Goal: Navigation & Orientation: Find specific page/section

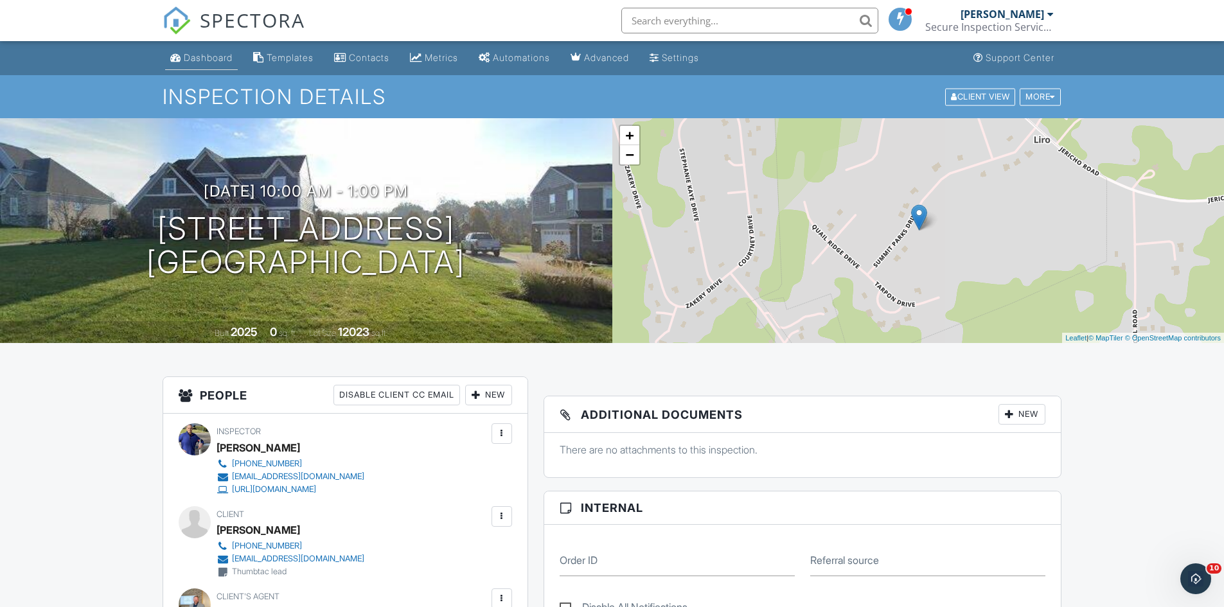
click at [204, 55] on div "Dashboard" at bounding box center [208, 57] width 49 height 11
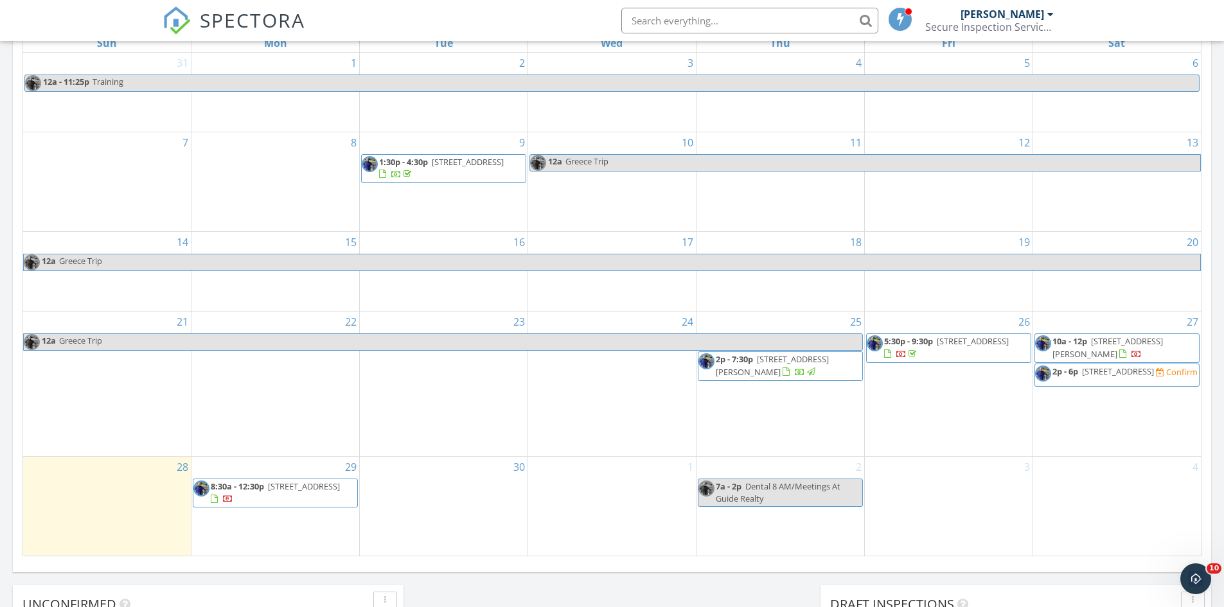
scroll to position [738, 0]
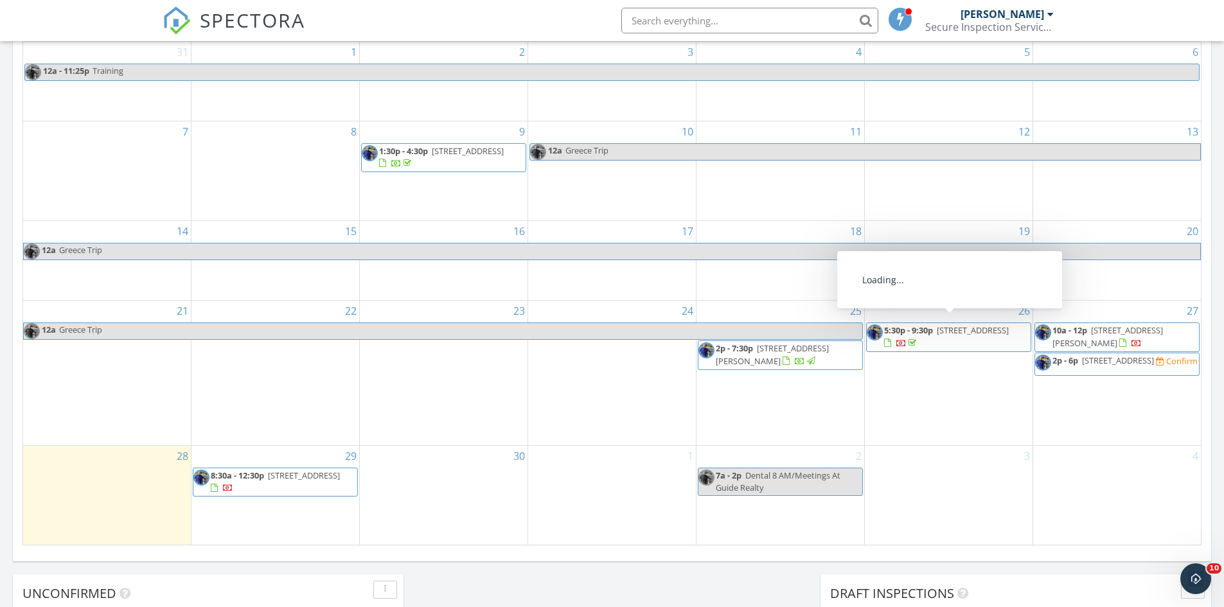
click at [937, 331] on span "175 Oxford Lndg Dr, Georgetown 40324" at bounding box center [973, 330] width 72 height 12
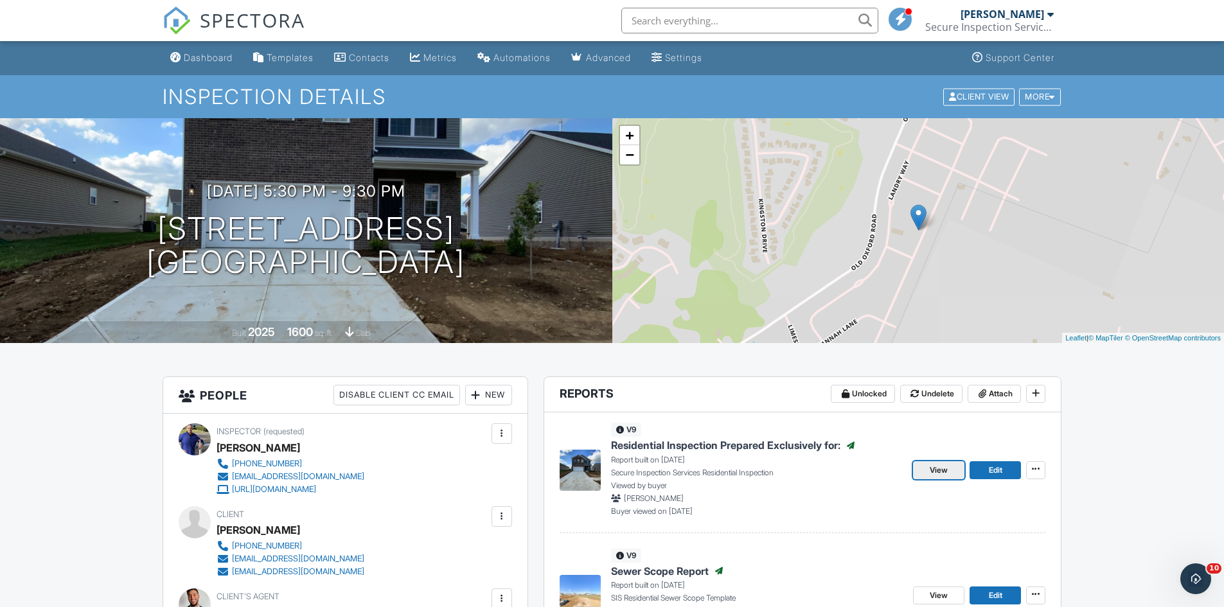
click at [942, 468] on span "View" at bounding box center [938, 470] width 18 height 13
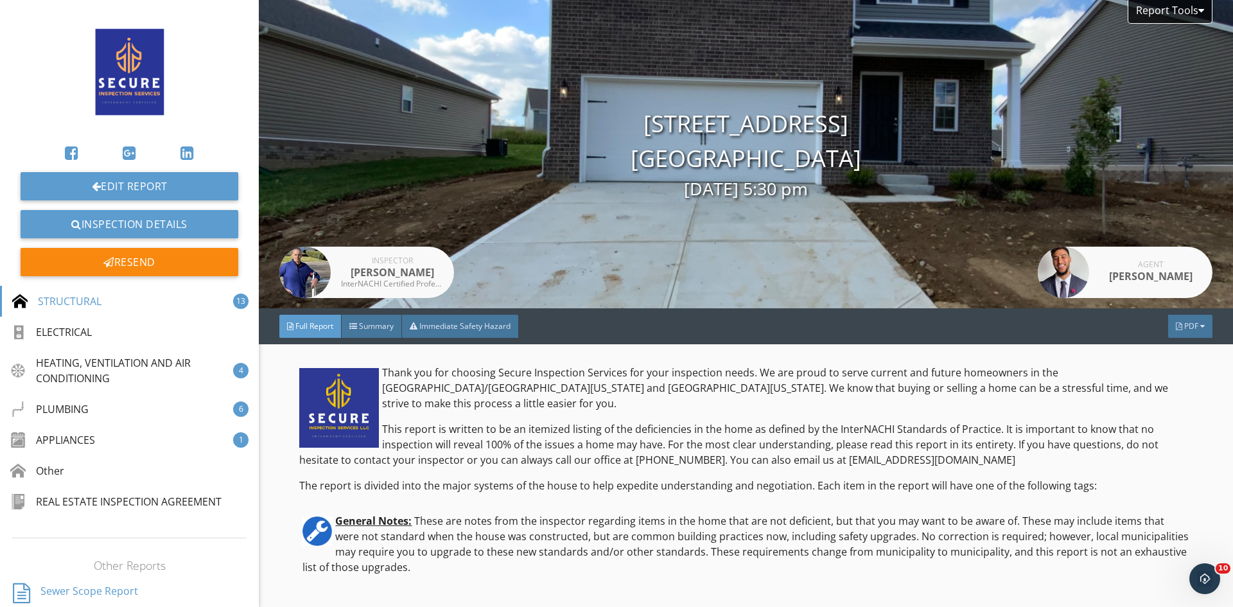
click at [198, 65] on link at bounding box center [130, 71] width 218 height 123
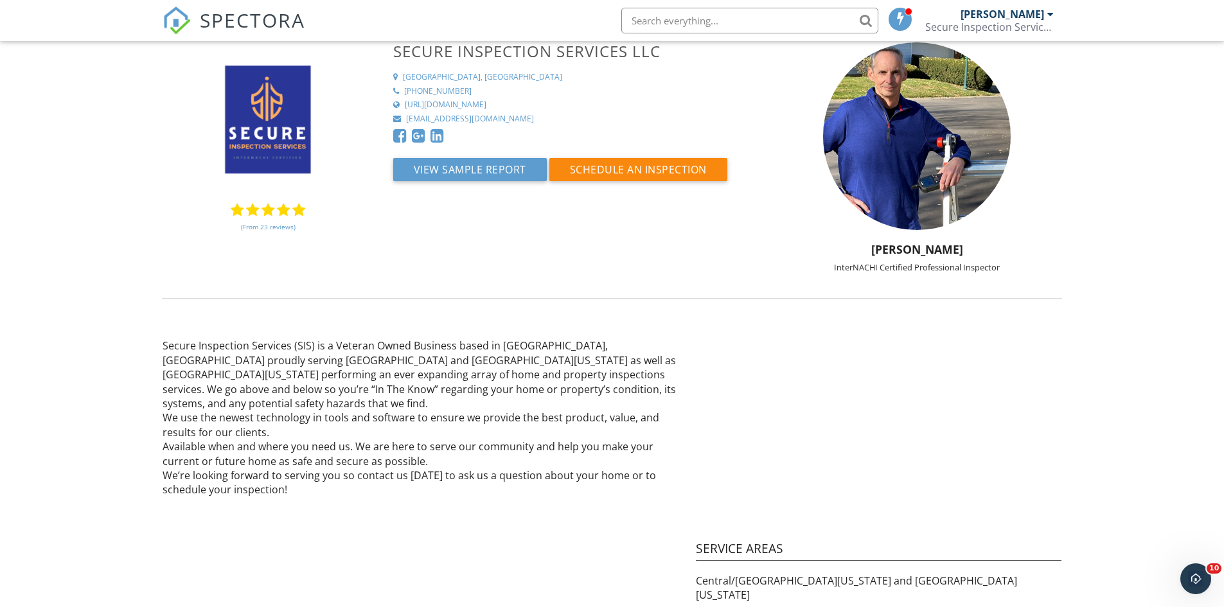
scroll to position [19, 0]
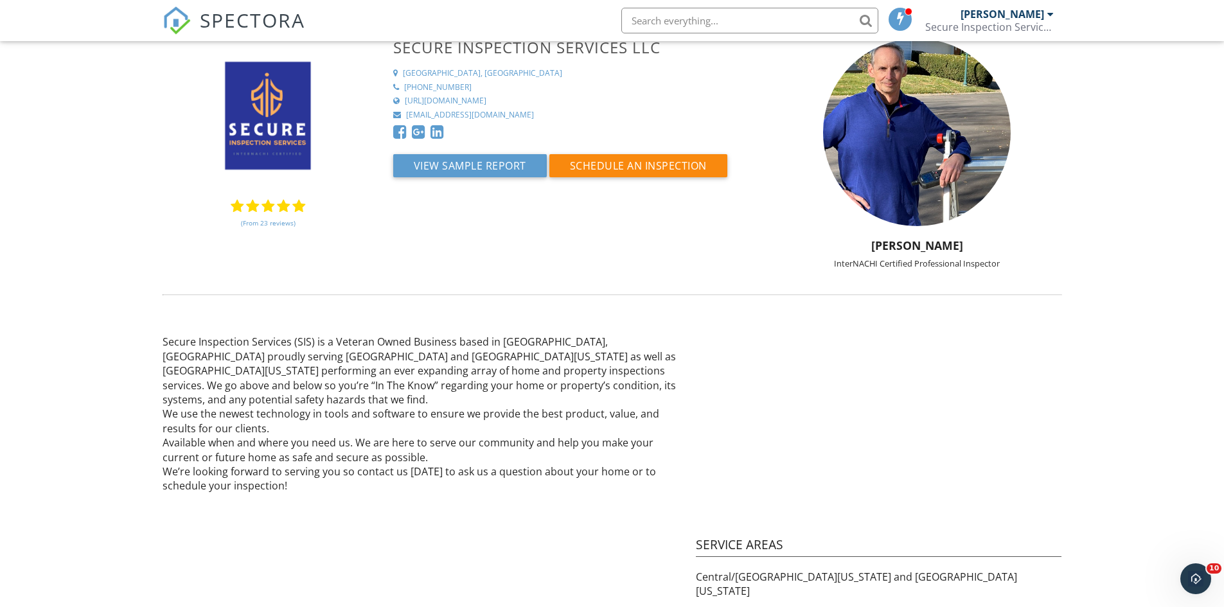
click at [588, 554] on div "Secure Inspection Services (SIS) is a Veteran Owned Business based in [GEOGRAPH…" at bounding box center [612, 466] width 915 height 284
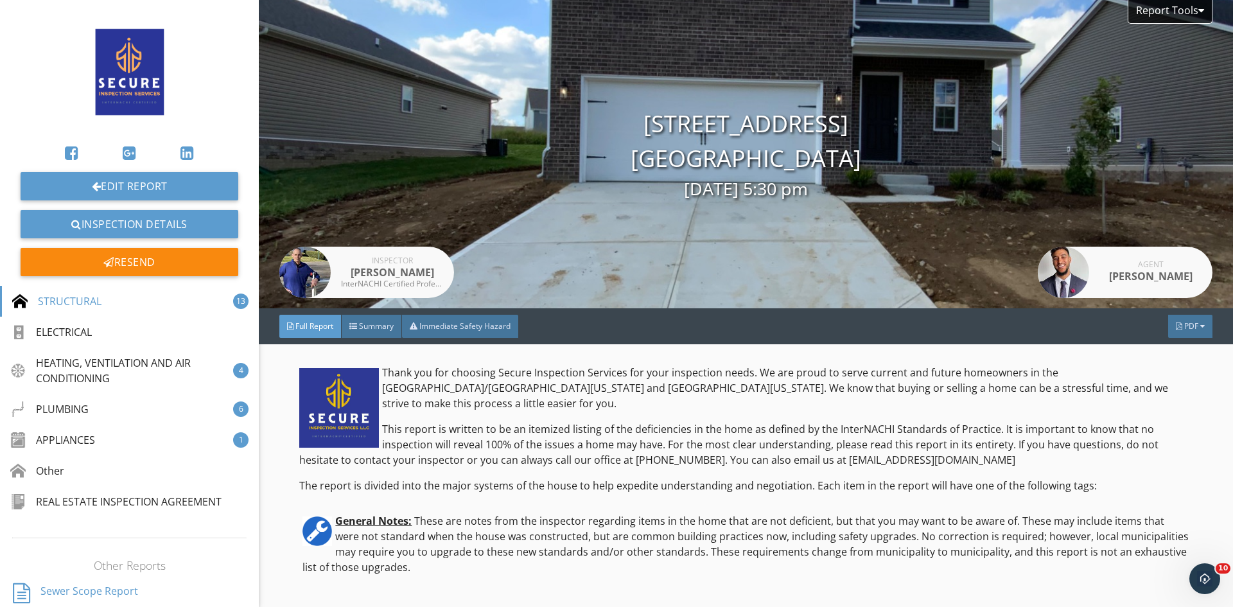
click at [71, 152] on icon at bounding box center [71, 152] width 13 height 15
click at [123, 151] on icon at bounding box center [129, 152] width 13 height 15
click at [180, 154] on icon at bounding box center [186, 152] width 13 height 15
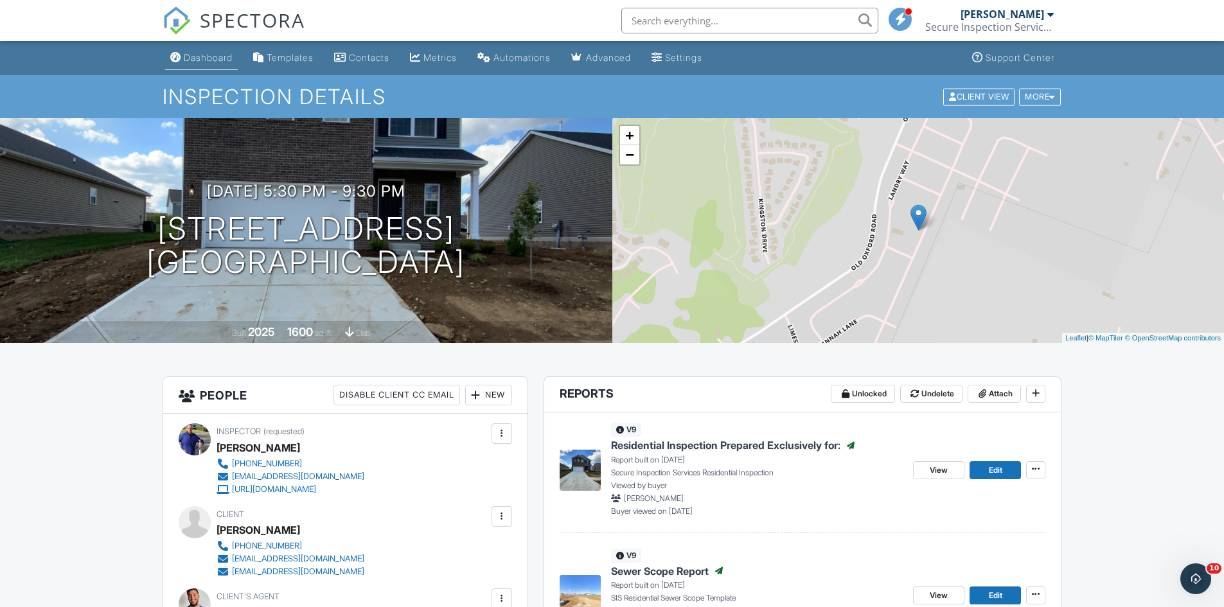
click at [198, 53] on div "Dashboard" at bounding box center [208, 57] width 49 height 11
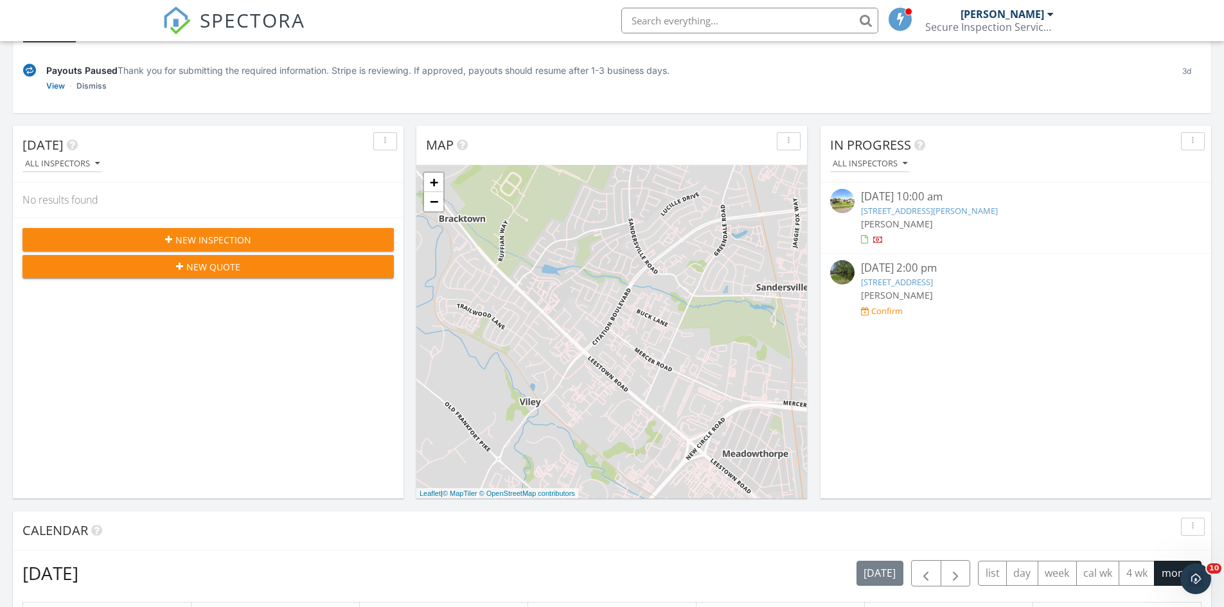
scroll to position [193, 0]
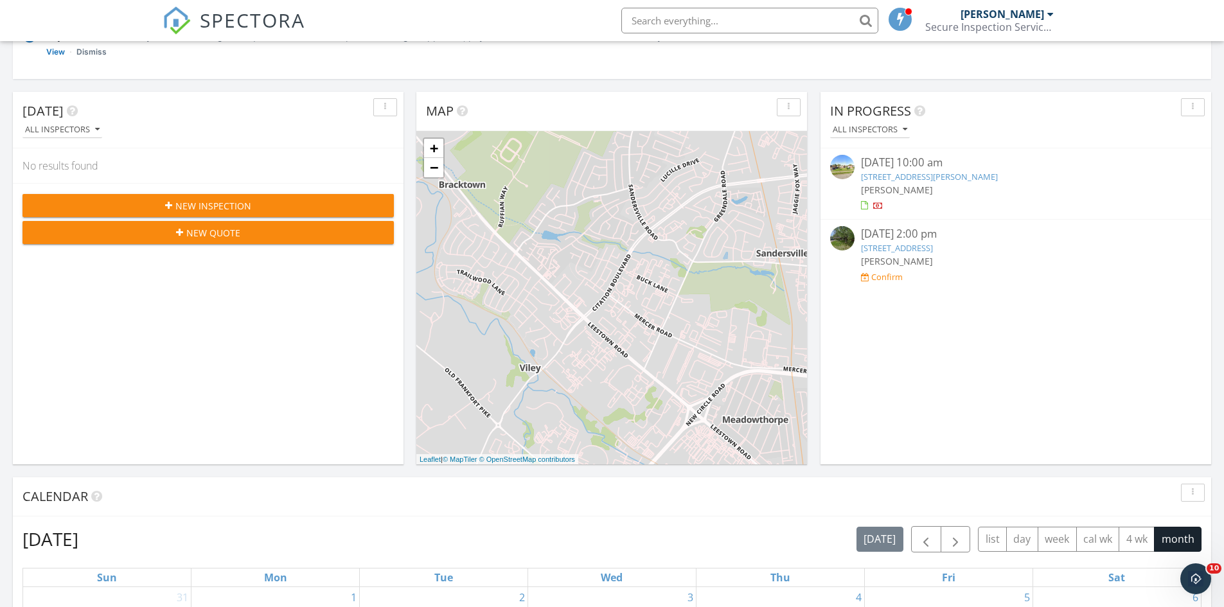
click at [915, 249] on link "406 Forest Dr, lawrenceburg, KY 40342" at bounding box center [897, 248] width 72 height 12
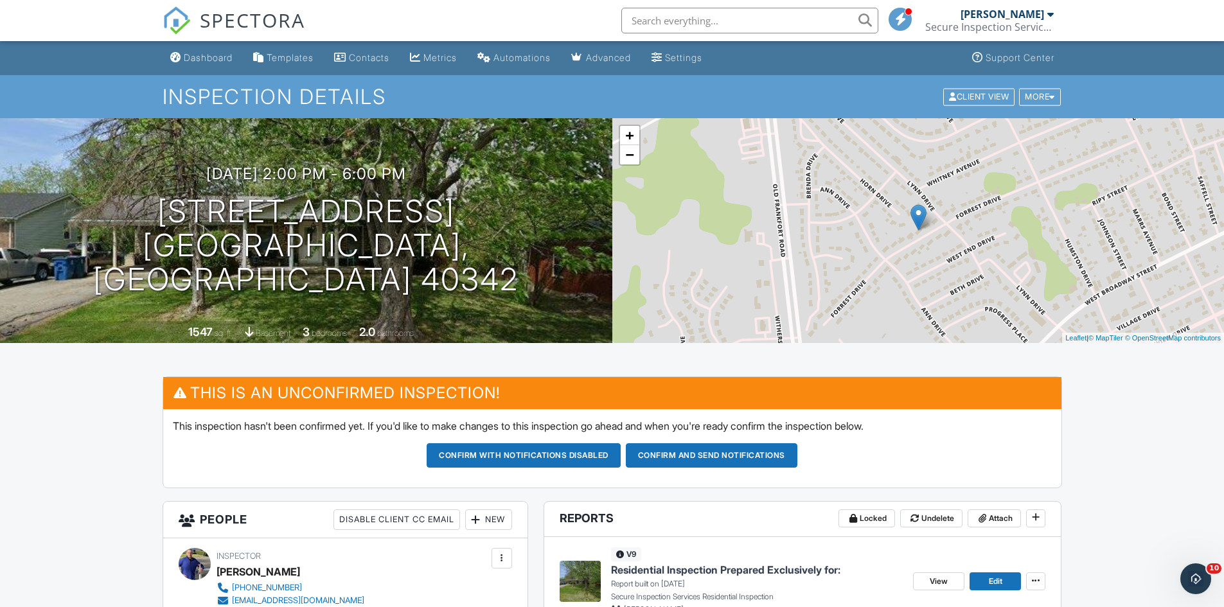
click at [214, 58] on div "Dashboard" at bounding box center [208, 57] width 49 height 11
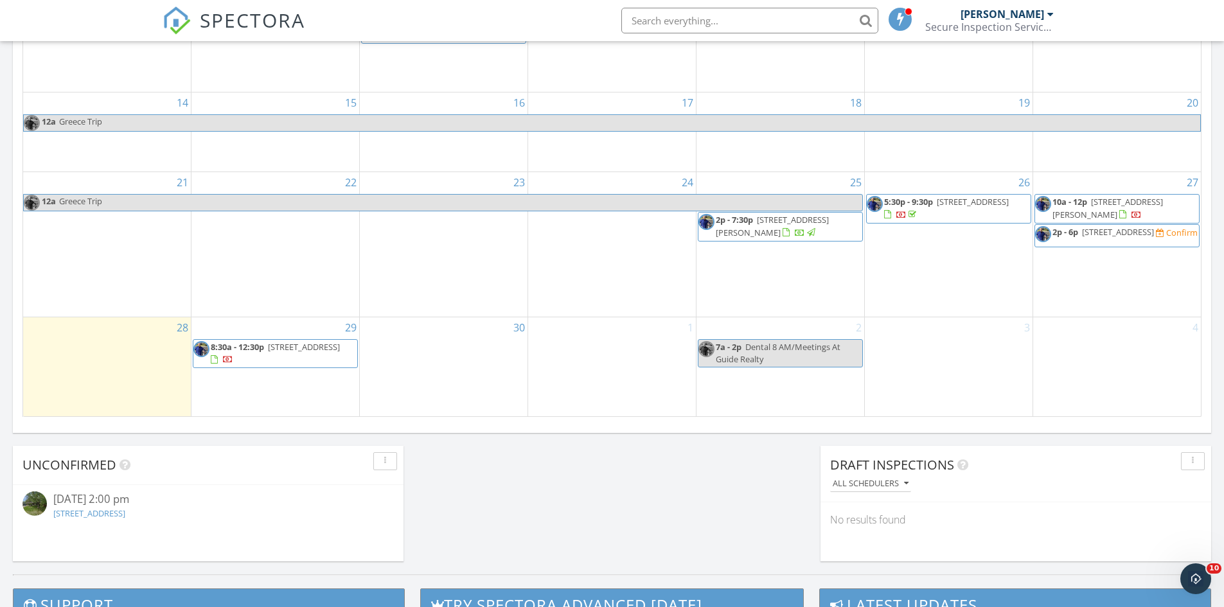
scroll to position [866, 0]
click at [942, 207] on span "[STREET_ADDRESS]" at bounding box center [973, 202] width 72 height 12
